Goal: Task Accomplishment & Management: Use online tool/utility

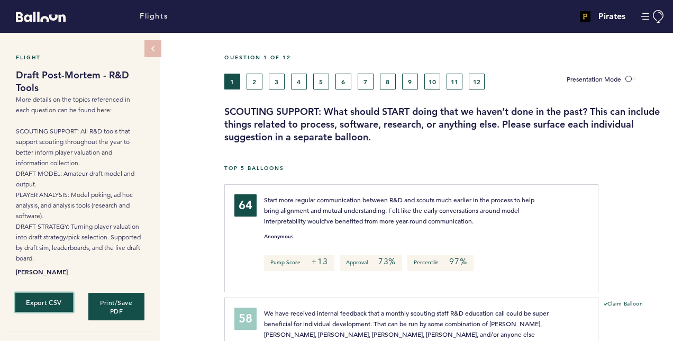
click at [30, 301] on button "Export CSV" at bounding box center [44, 302] width 58 height 20
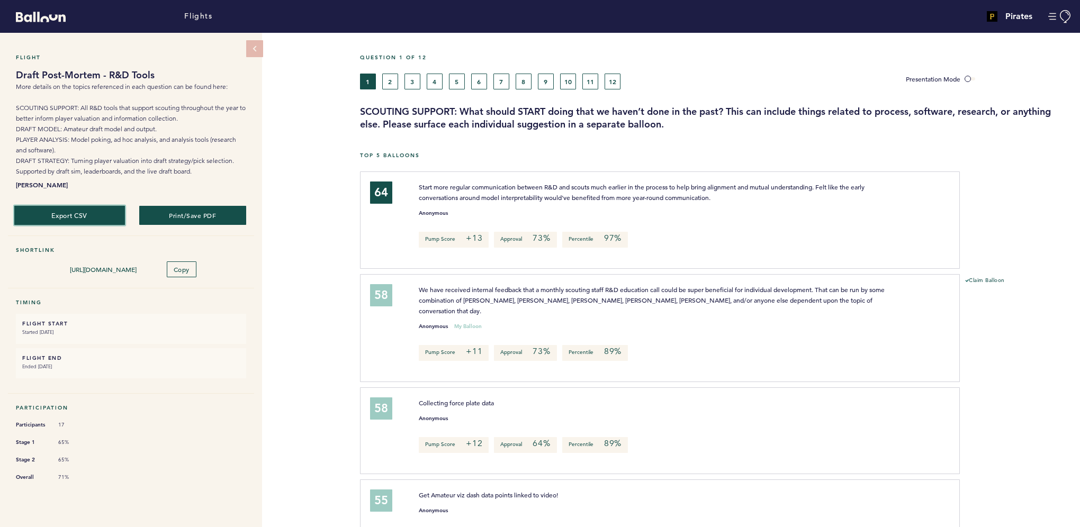
click at [87, 215] on button "Export CSV" at bounding box center [69, 215] width 111 height 20
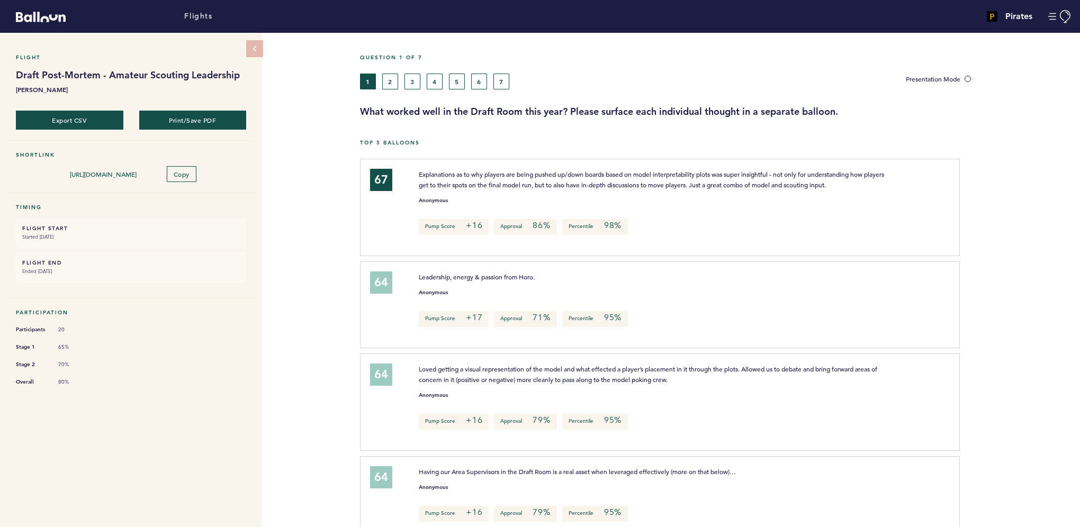
drag, startPoint x: 237, startPoint y: 353, endPoint x: 220, endPoint y: 325, distance: 32.3
click at [237, 359] on li "Stage 2 70%" at bounding box center [131, 364] width 230 height 11
click at [77, 124] on button "Export CSV" at bounding box center [69, 120] width 111 height 20
click at [390, 78] on button "2" at bounding box center [390, 82] width 16 height 16
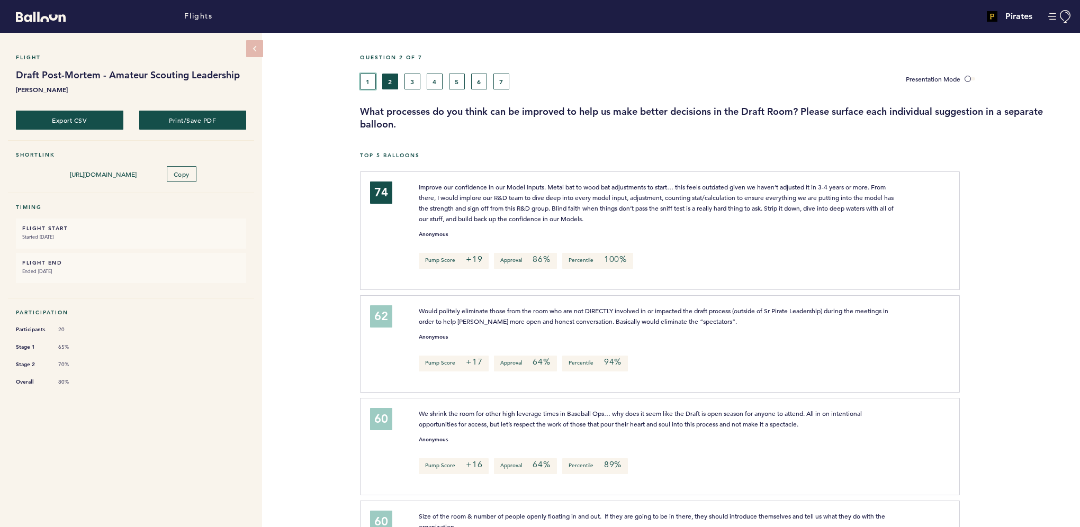
click at [366, 80] on button "1" at bounding box center [368, 82] width 16 height 16
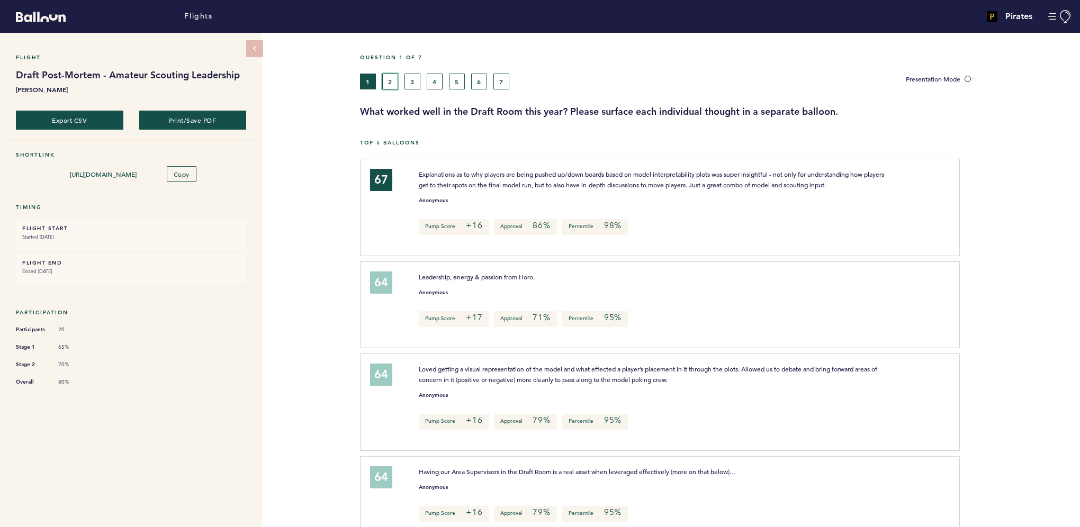
click at [394, 85] on button "2" at bounding box center [390, 82] width 16 height 16
